Goal: Navigation & Orientation: Find specific page/section

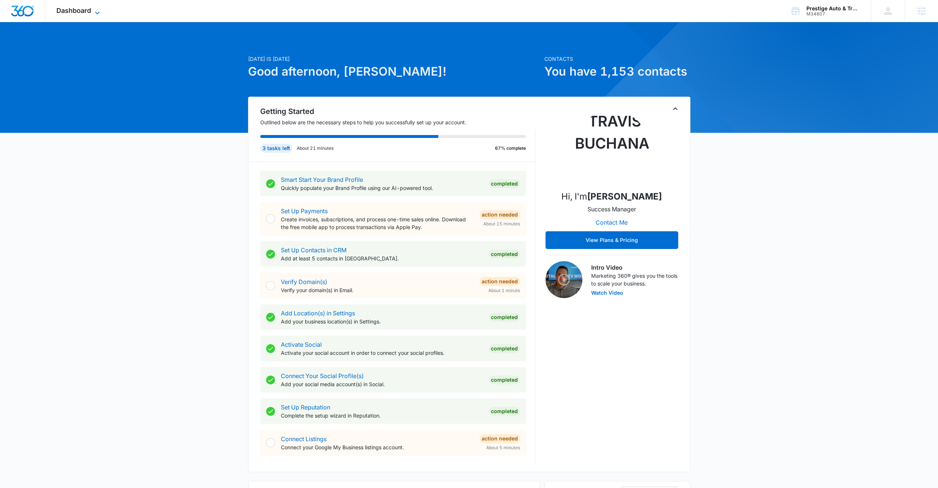
click at [82, 9] on span "Dashboard" at bounding box center [73, 11] width 35 height 8
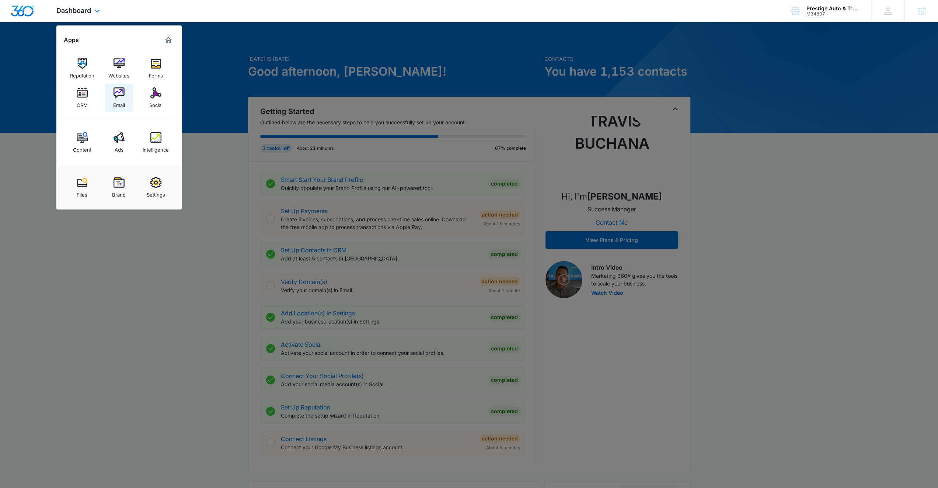
click at [114, 89] on img at bounding box center [119, 92] width 11 height 11
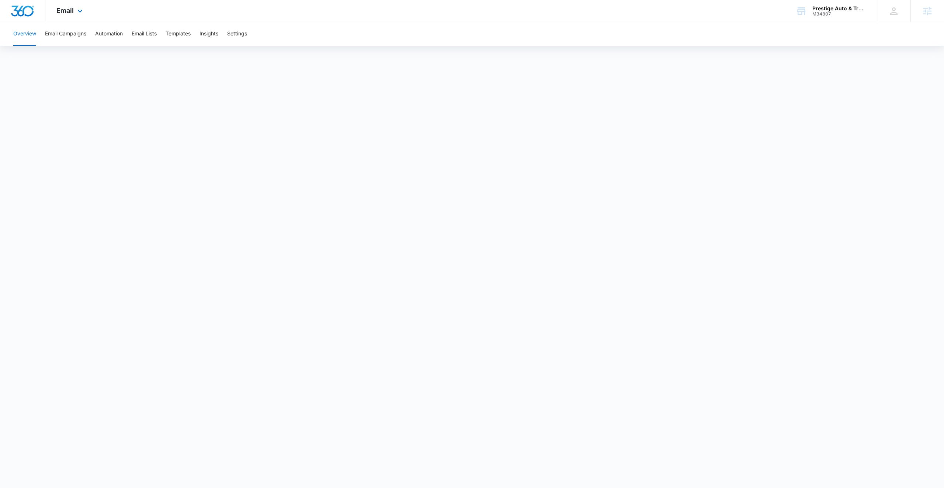
click at [76, 6] on div "Email Apps Reputation Websites Forms CRM Email Social Content Ads Intelligence …" at bounding box center [70, 11] width 50 height 22
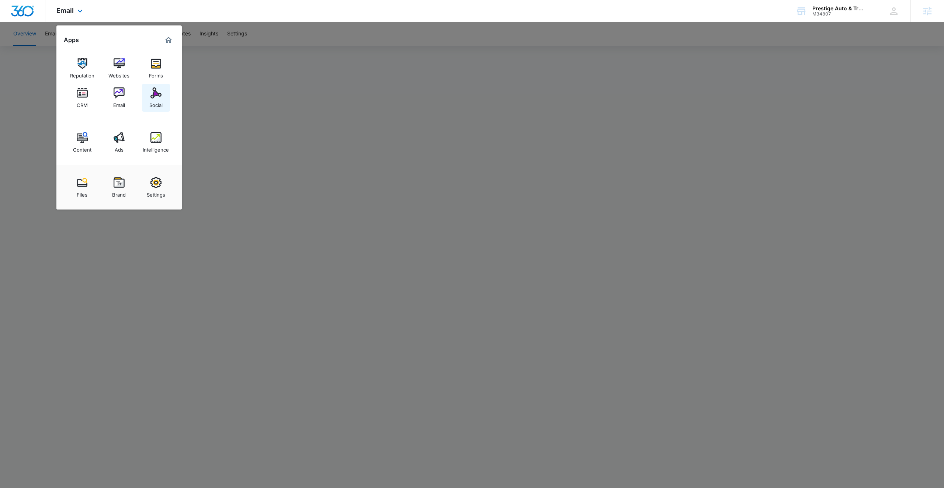
click at [157, 96] on img at bounding box center [155, 92] width 11 height 11
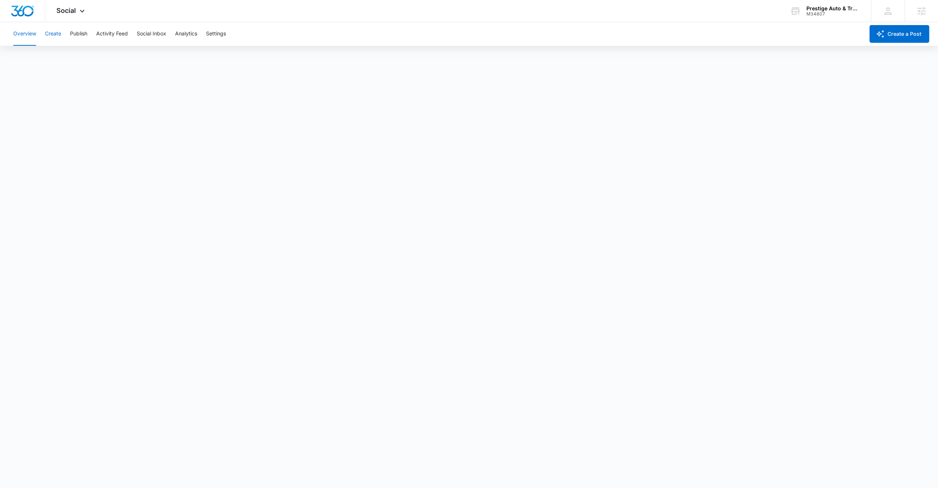
click at [52, 34] on button "Create" at bounding box center [53, 34] width 16 height 24
click at [62, 55] on button "Approvals" at bounding box center [72, 56] width 25 height 21
click at [76, 6] on div "Social Apps Reputation Websites Forms CRM Email Social Content Ads Intelligence…" at bounding box center [71, 11] width 52 height 22
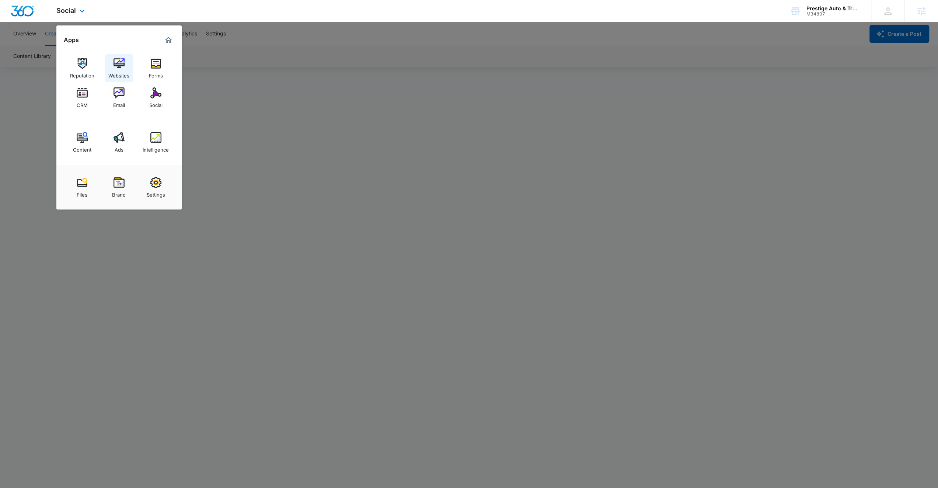
click at [118, 65] on img at bounding box center [119, 63] width 11 height 11
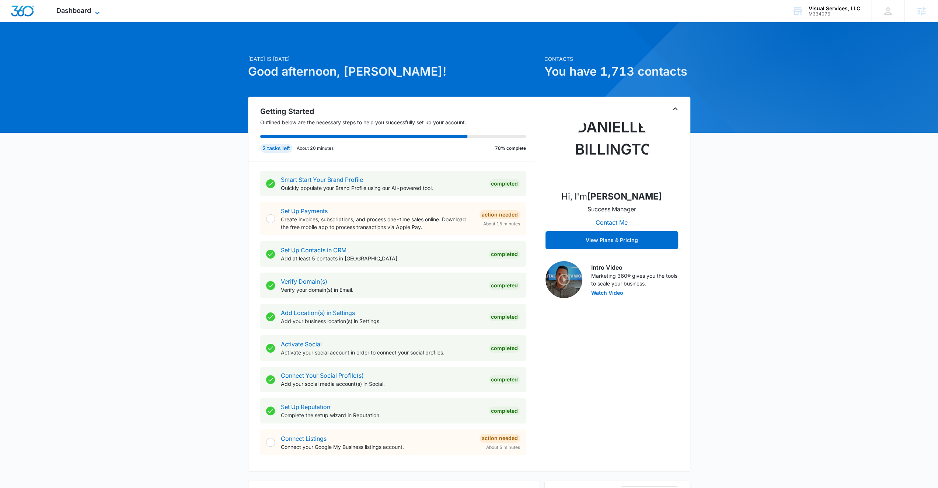
click at [89, 13] on span "Dashboard" at bounding box center [73, 11] width 35 height 8
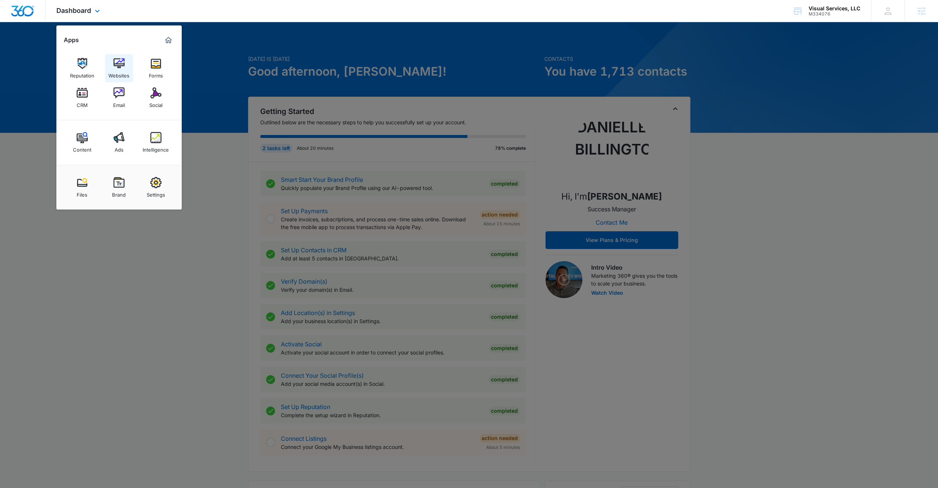
click at [116, 69] on img at bounding box center [119, 63] width 11 height 11
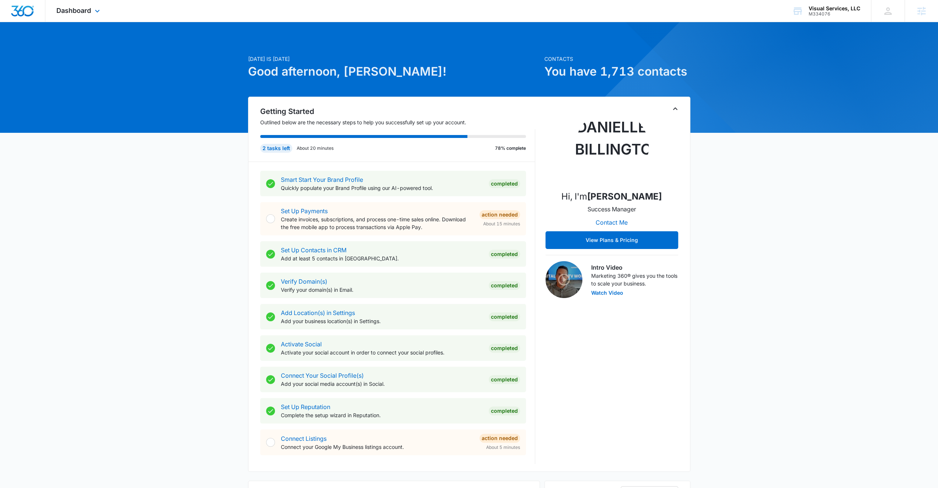
click at [92, 11] on div "Dashboard Apps Reputation Websites Forms CRM Email Social Content Ads Intellige…" at bounding box center [78, 11] width 67 height 22
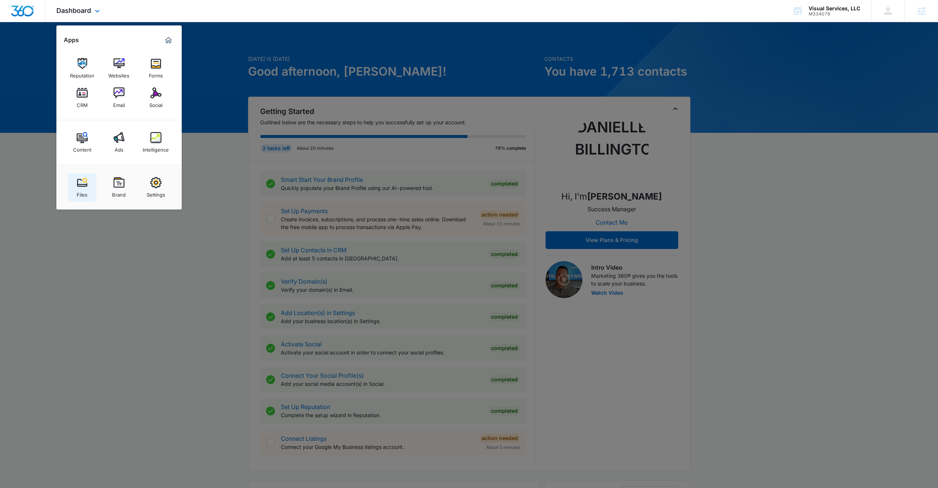
click at [84, 187] on img at bounding box center [82, 182] width 11 height 11
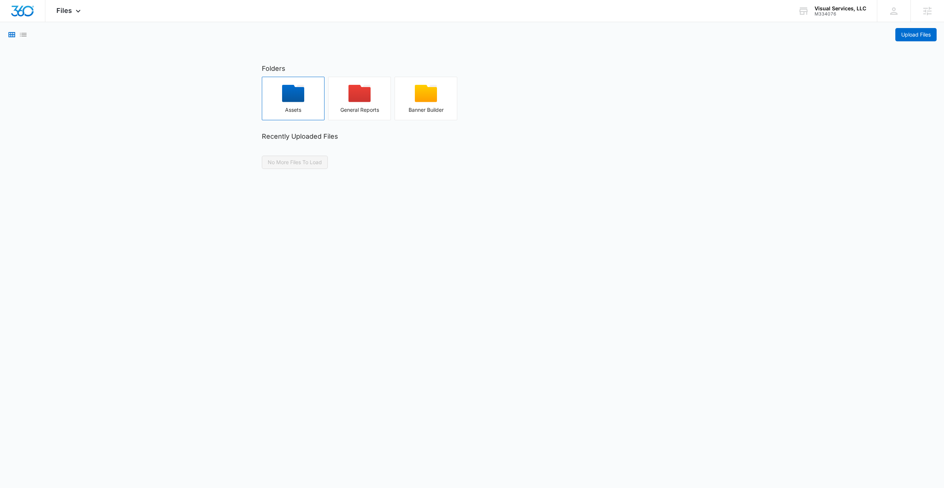
click at [297, 98] on icon "button" at bounding box center [293, 93] width 22 height 17
click at [77, 13] on icon at bounding box center [78, 12] width 9 height 9
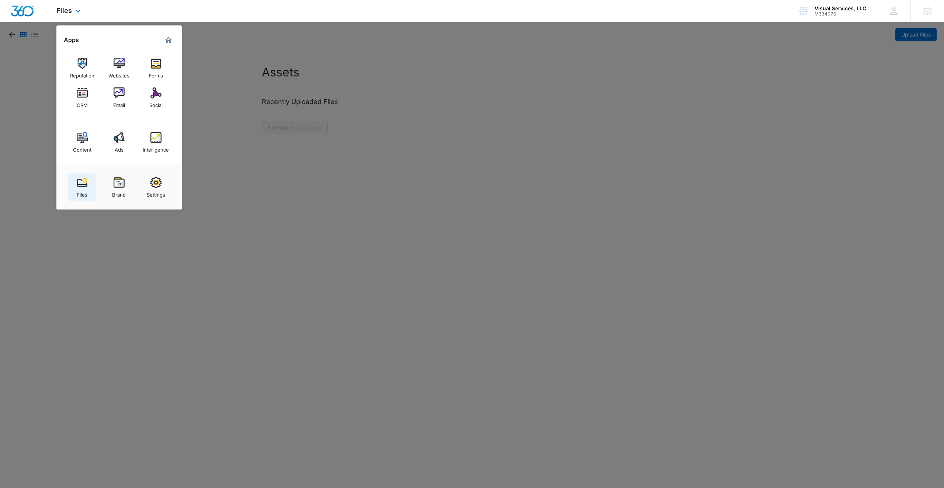
click at [79, 185] on img at bounding box center [82, 182] width 11 height 11
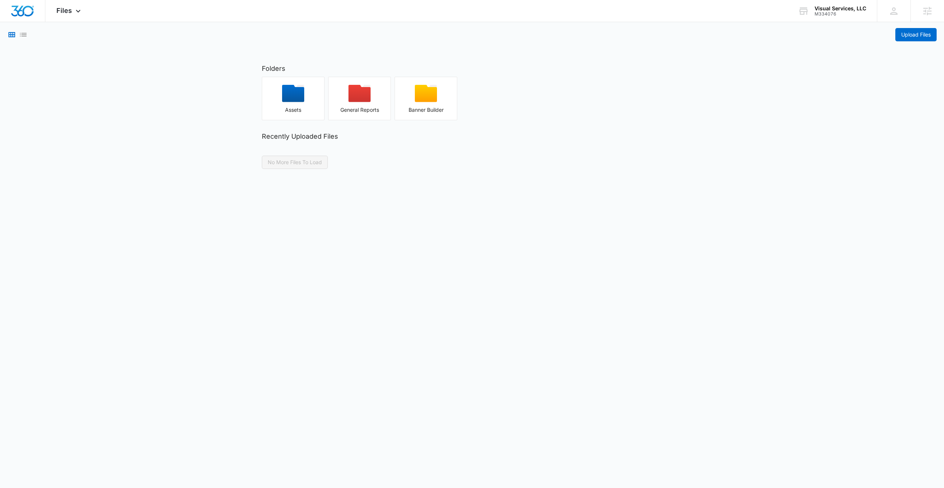
click at [201, 187] on body "Files Apps Reputation Websites Forms CRM Email Social Content Ads Intelligence …" at bounding box center [472, 244] width 944 height 488
